Goal: Information Seeking & Learning: Check status

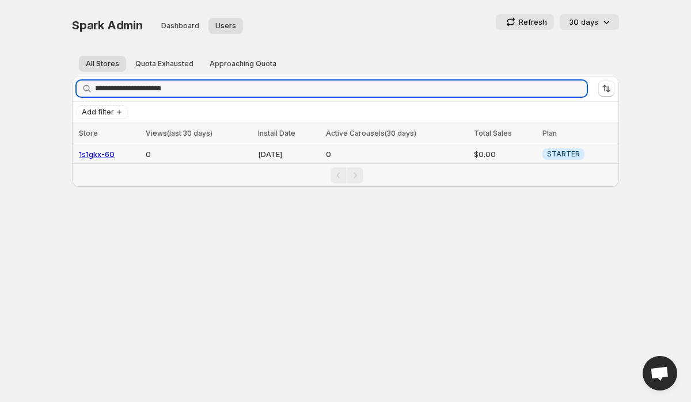
type input "**********"
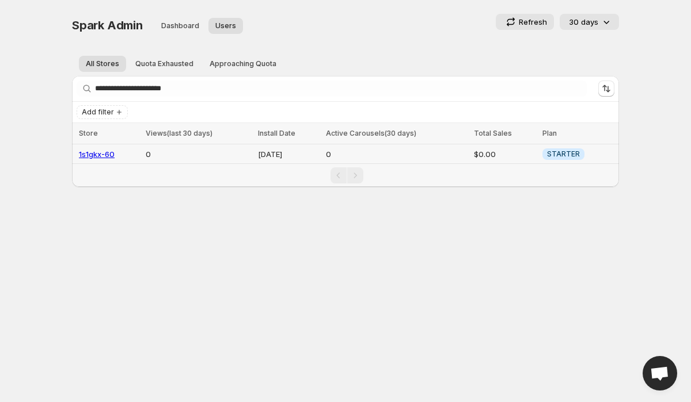
click at [94, 152] on link "1s1gkx-60" at bounding box center [97, 154] width 36 height 9
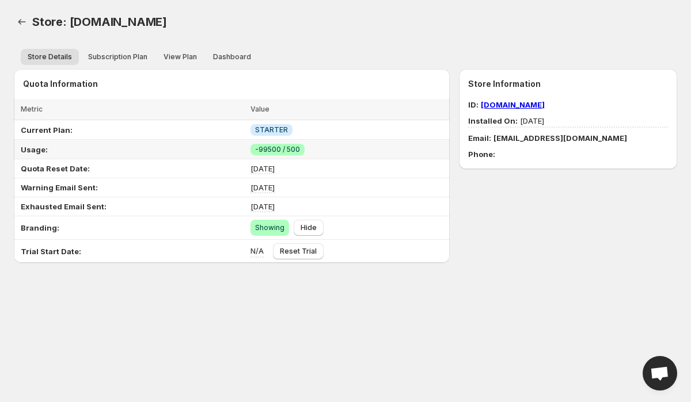
click at [269, 150] on span "-99500 / 500" at bounding box center [277, 149] width 45 height 9
click at [290, 153] on span "-99500 / 500" at bounding box center [277, 149] width 45 height 9
click at [298, 151] on span "Success -99500 / 500" at bounding box center [277, 150] width 54 height 12
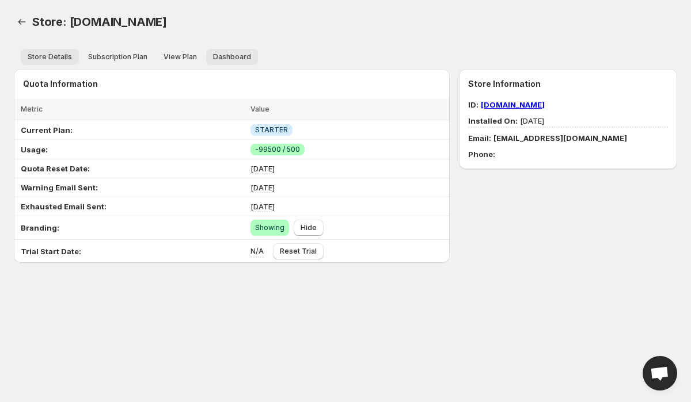
click at [230, 63] on button "Dashboard" at bounding box center [232, 57] width 52 height 16
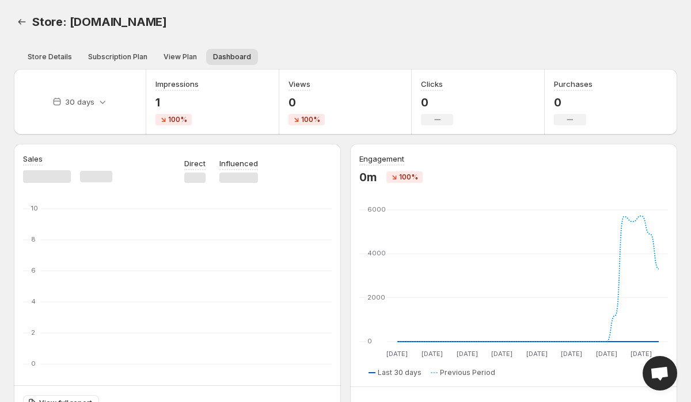
click at [94, 92] on div "30 days" at bounding box center [80, 102] width 132 height 66
click at [100, 97] on icon at bounding box center [103, 102] width 12 height 12
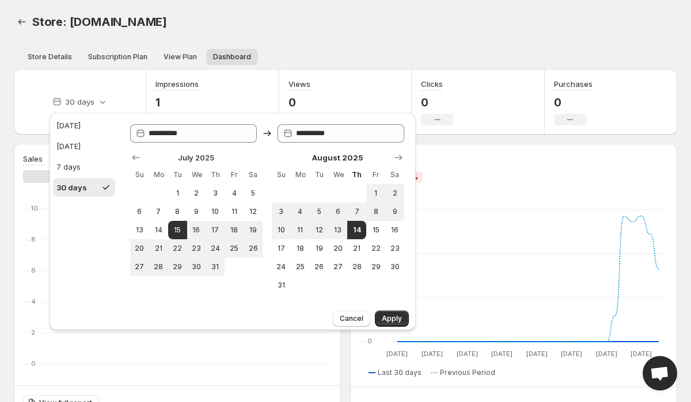
click at [283, 28] on div "Store: [DOMAIN_NAME]" at bounding box center [225, 22] width 387 height 16
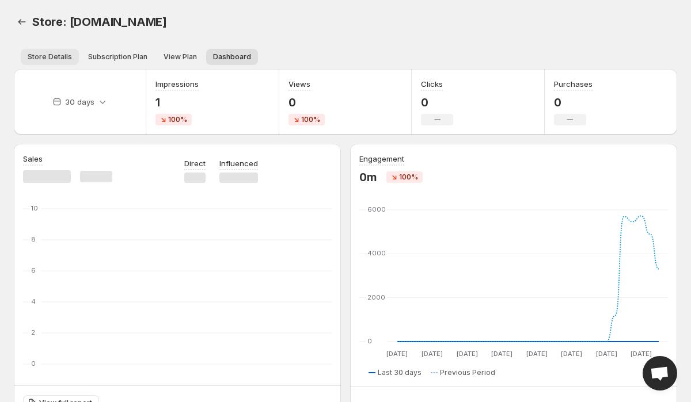
click at [46, 58] on span "Store Details" at bounding box center [50, 56] width 44 height 9
